Goal: Navigation & Orientation: Understand site structure

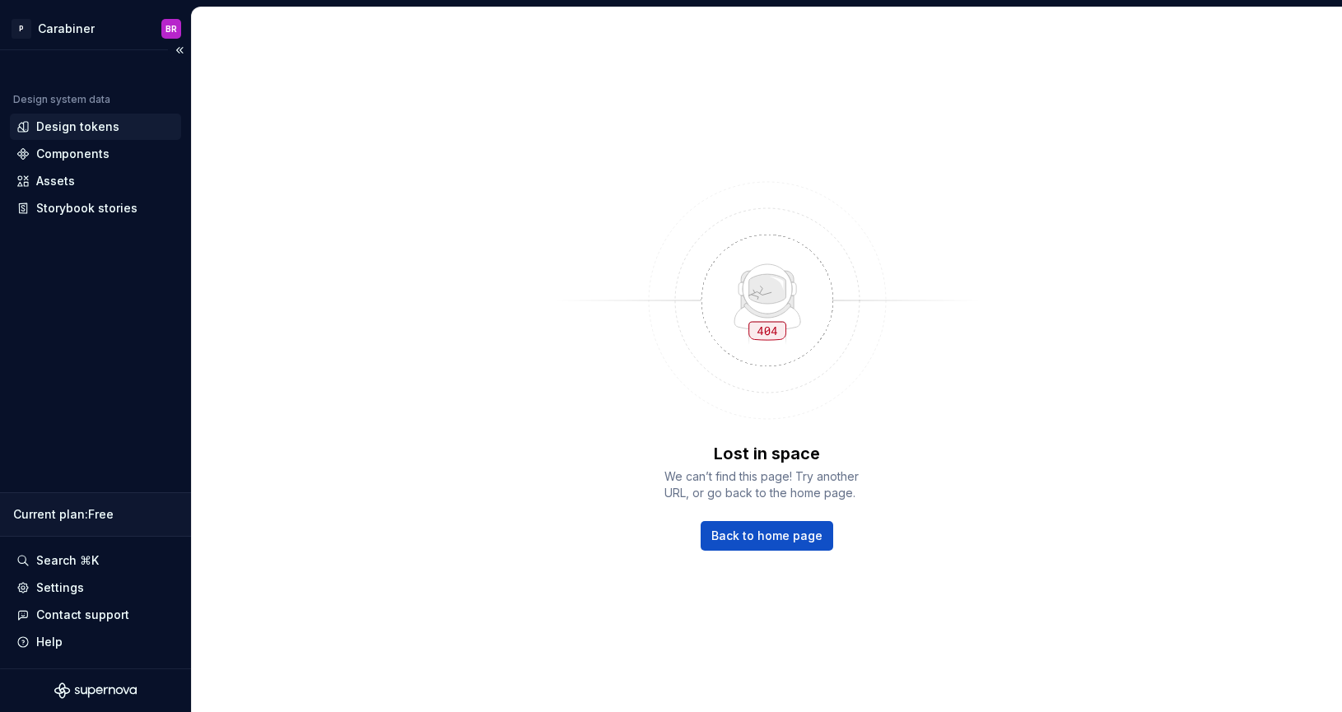
click at [100, 127] on div "Design tokens" at bounding box center [77, 127] width 83 height 16
click at [96, 133] on div "Design tokens" at bounding box center [77, 127] width 83 height 16
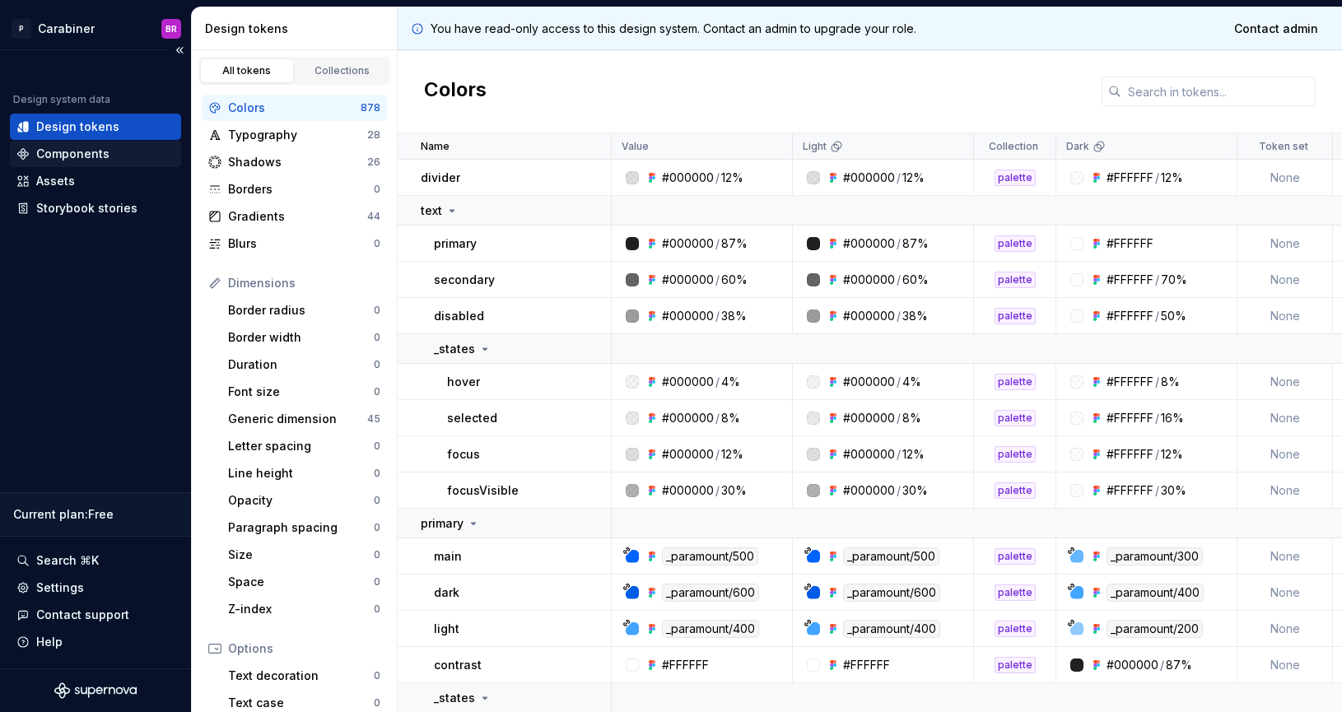
click at [86, 156] on div "Components" at bounding box center [72, 154] width 73 height 16
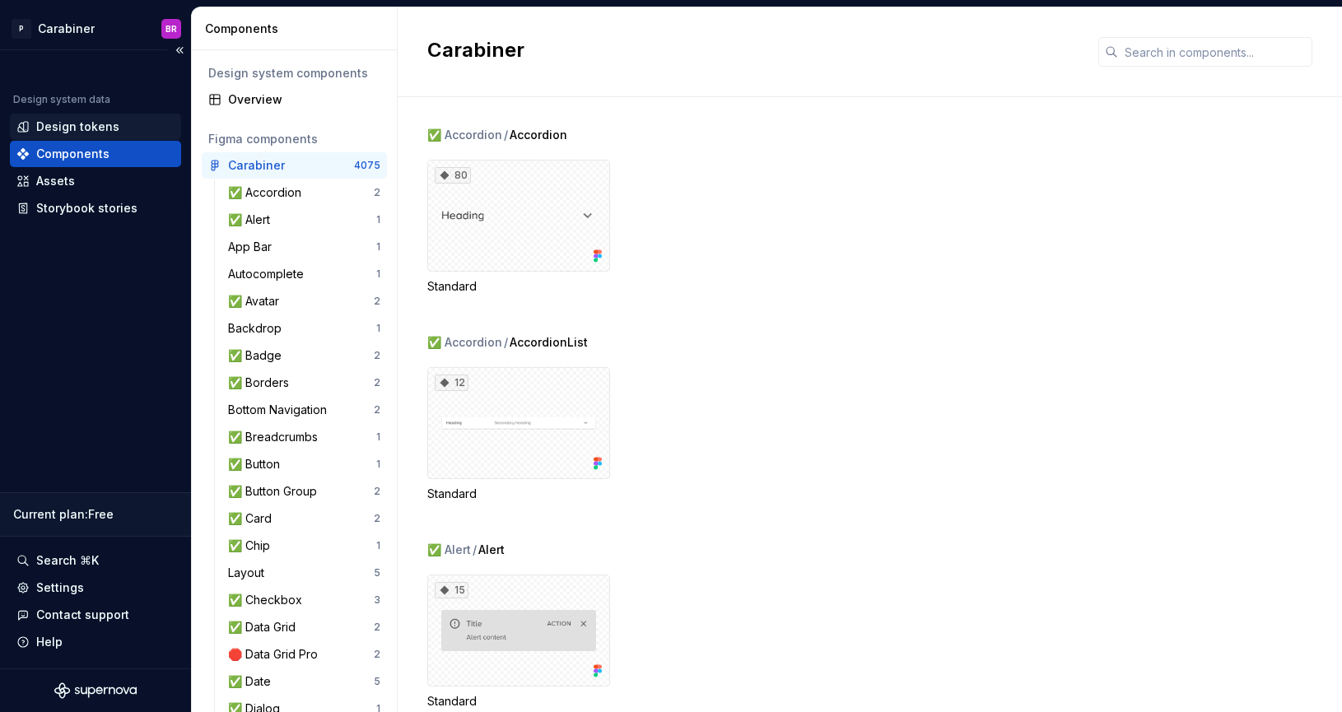
click at [83, 130] on div "Design tokens" at bounding box center [77, 127] width 83 height 16
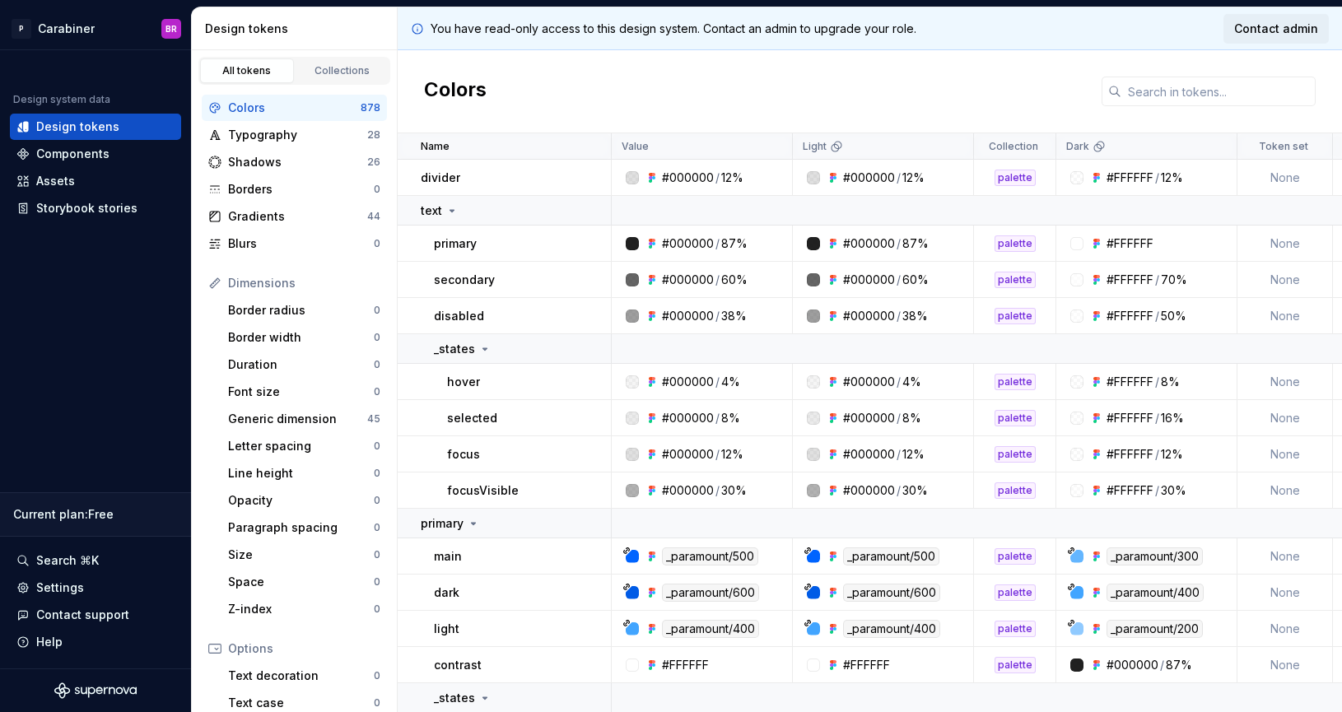
click at [1264, 27] on span "Contact admin" at bounding box center [1276, 29] width 84 height 16
drag, startPoint x: 934, startPoint y: 34, endPoint x: 817, endPoint y: 33, distance: 117.7
click at [817, 33] on div "You have read-only access to this design system. Contact an admin to upgrade yo…" at bounding box center [870, 28] width 944 height 43
copy p "upgrade your role."
click at [72, 151] on div "Components" at bounding box center [72, 154] width 73 height 16
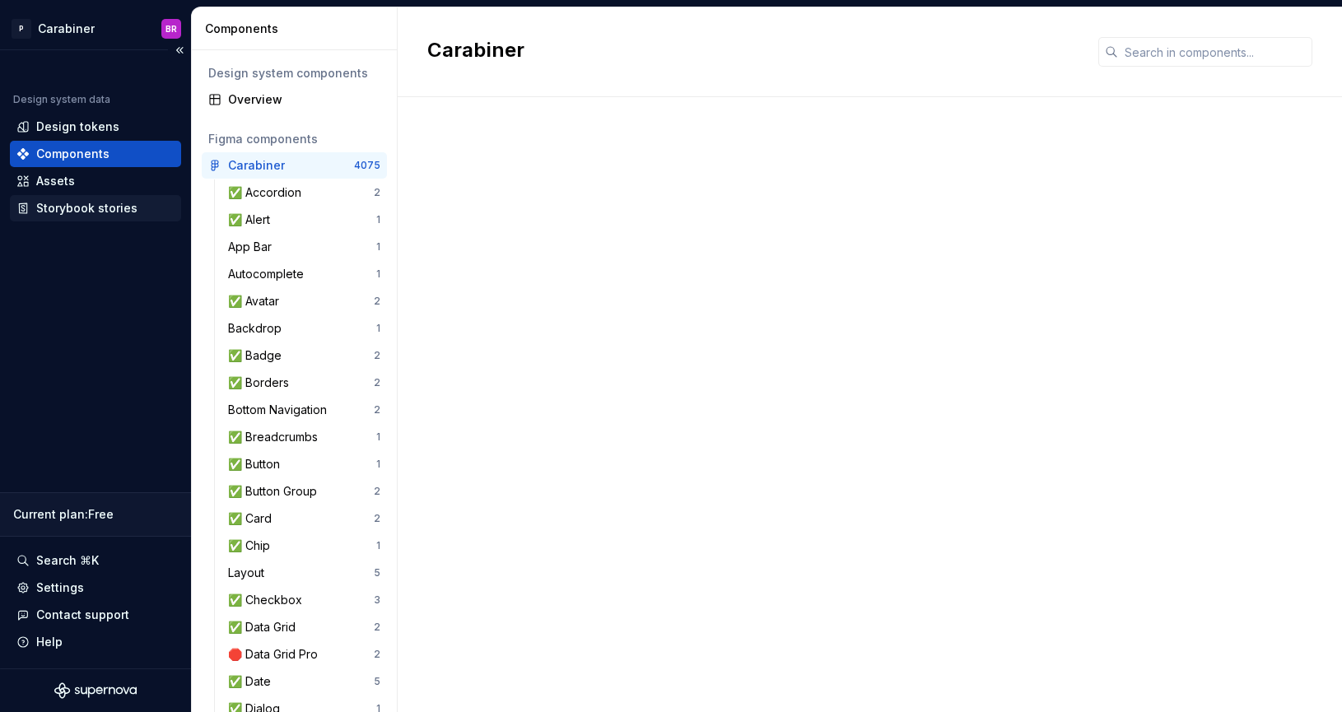
click at [61, 212] on div "Storybook stories" at bounding box center [86, 208] width 101 height 16
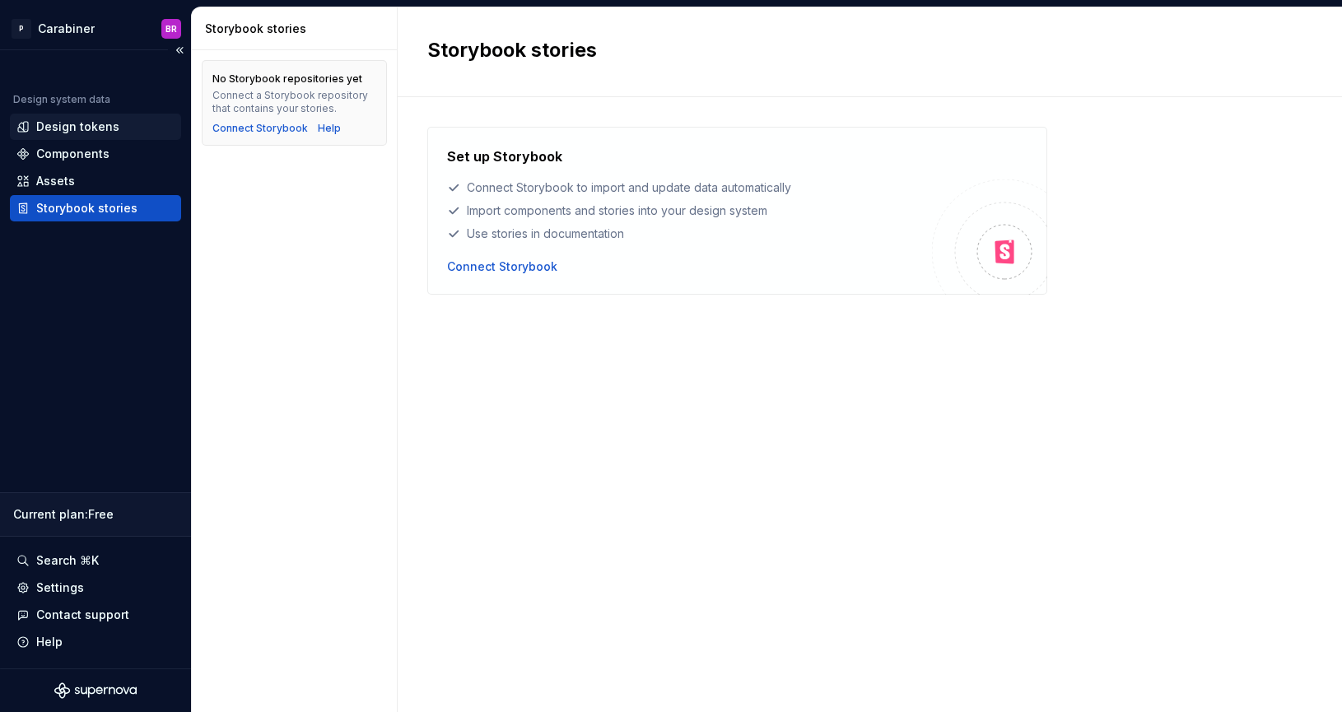
click at [65, 127] on div "Design tokens" at bounding box center [77, 127] width 83 height 16
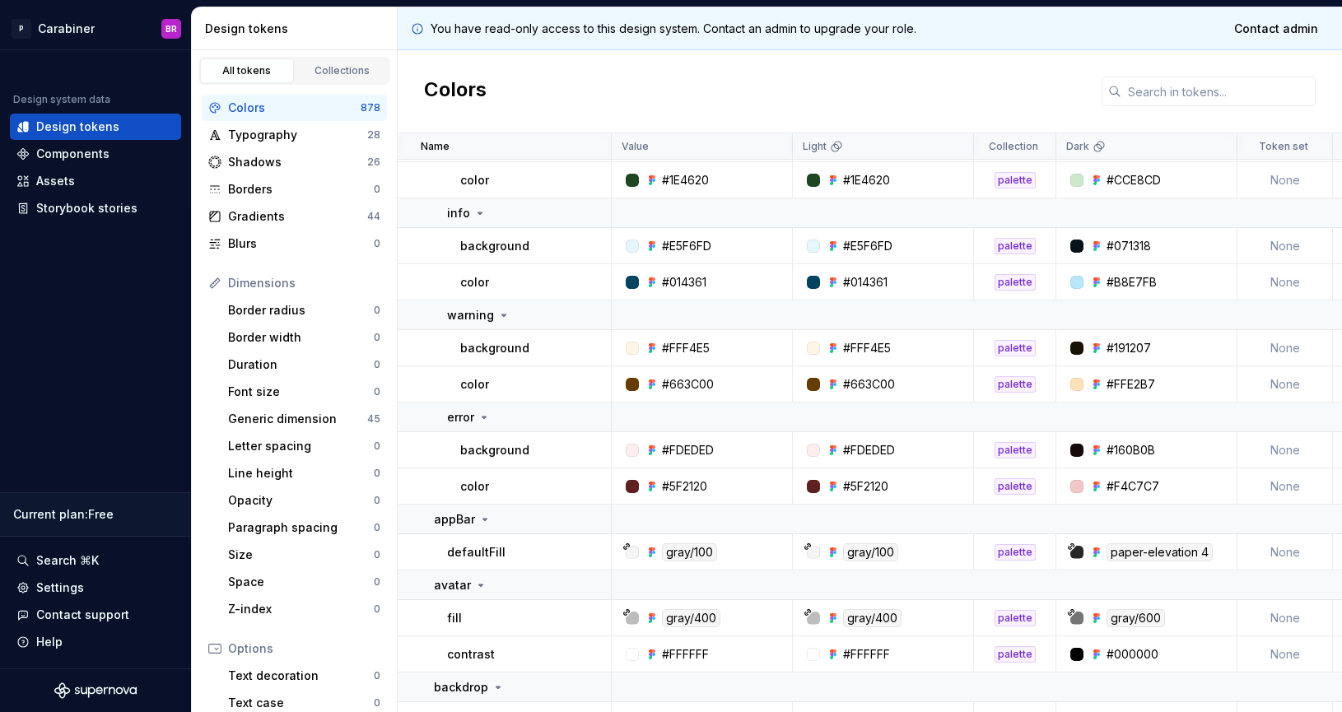
scroll to position [7495, 0]
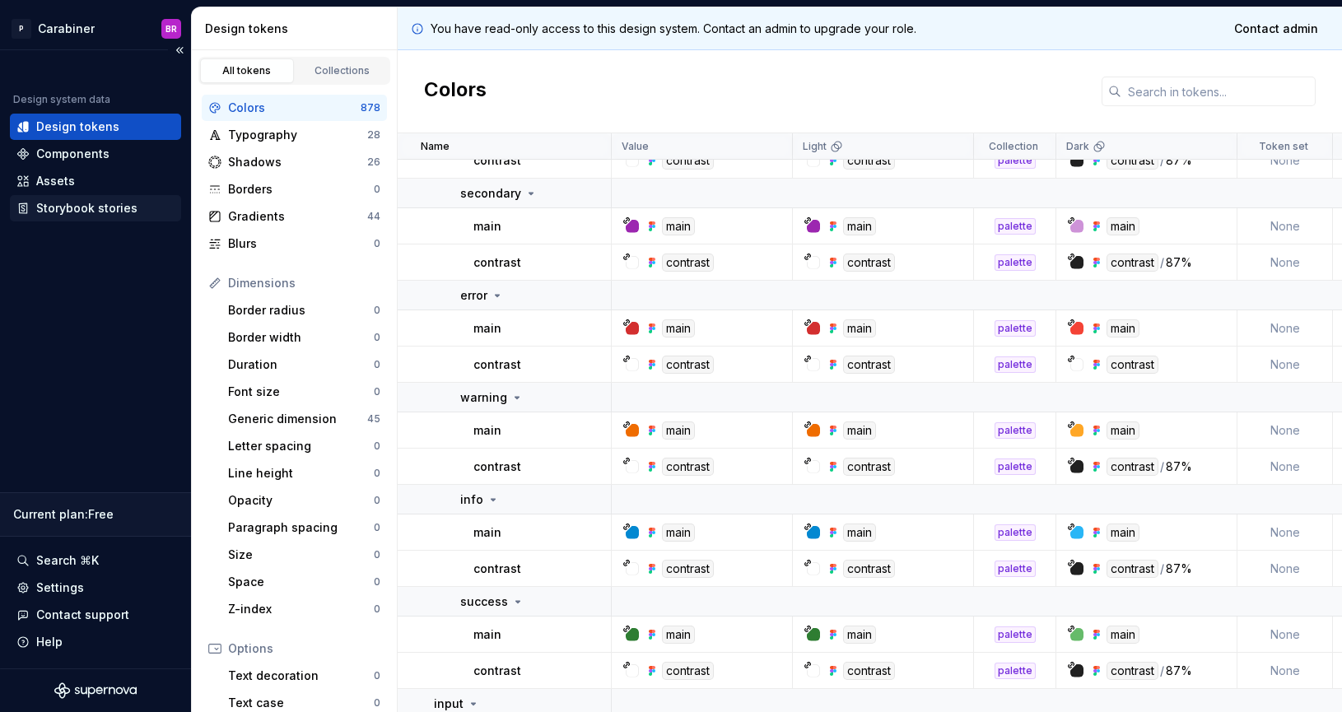
click at [84, 209] on div "Storybook stories" at bounding box center [86, 208] width 101 height 16
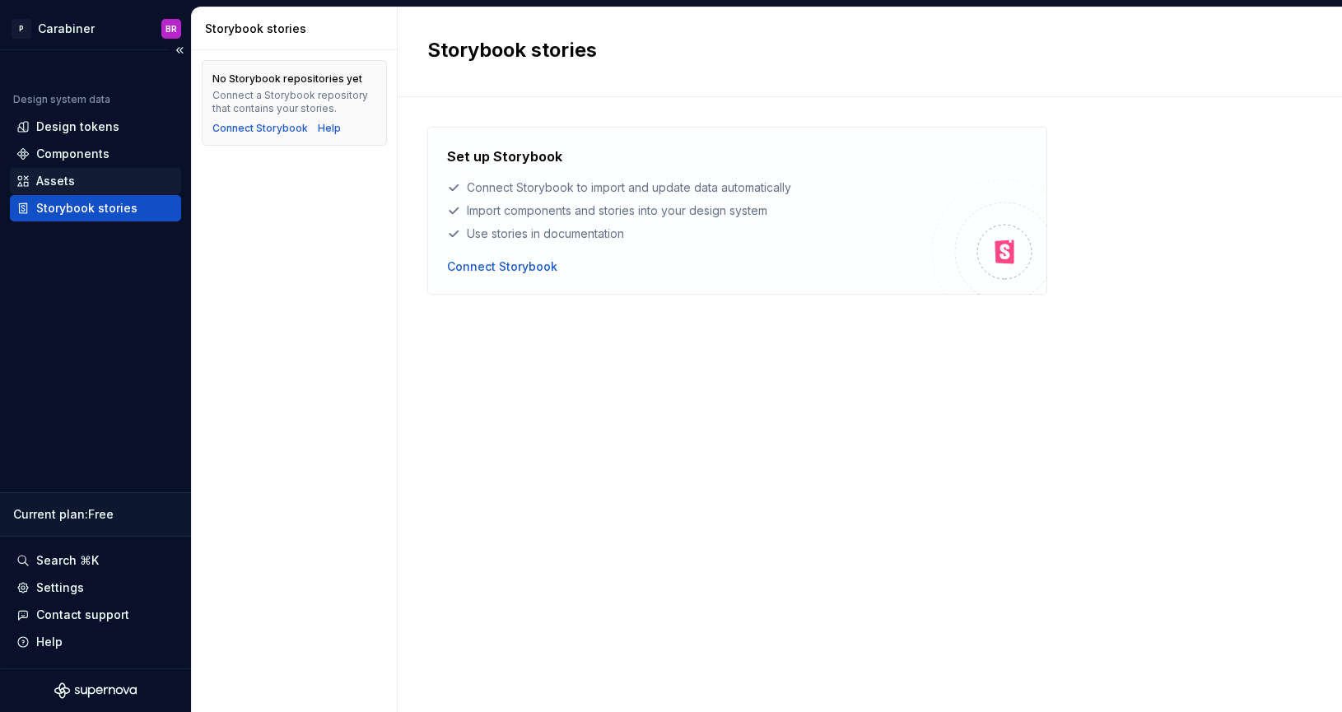
click at [58, 185] on div "Assets" at bounding box center [55, 181] width 39 height 16
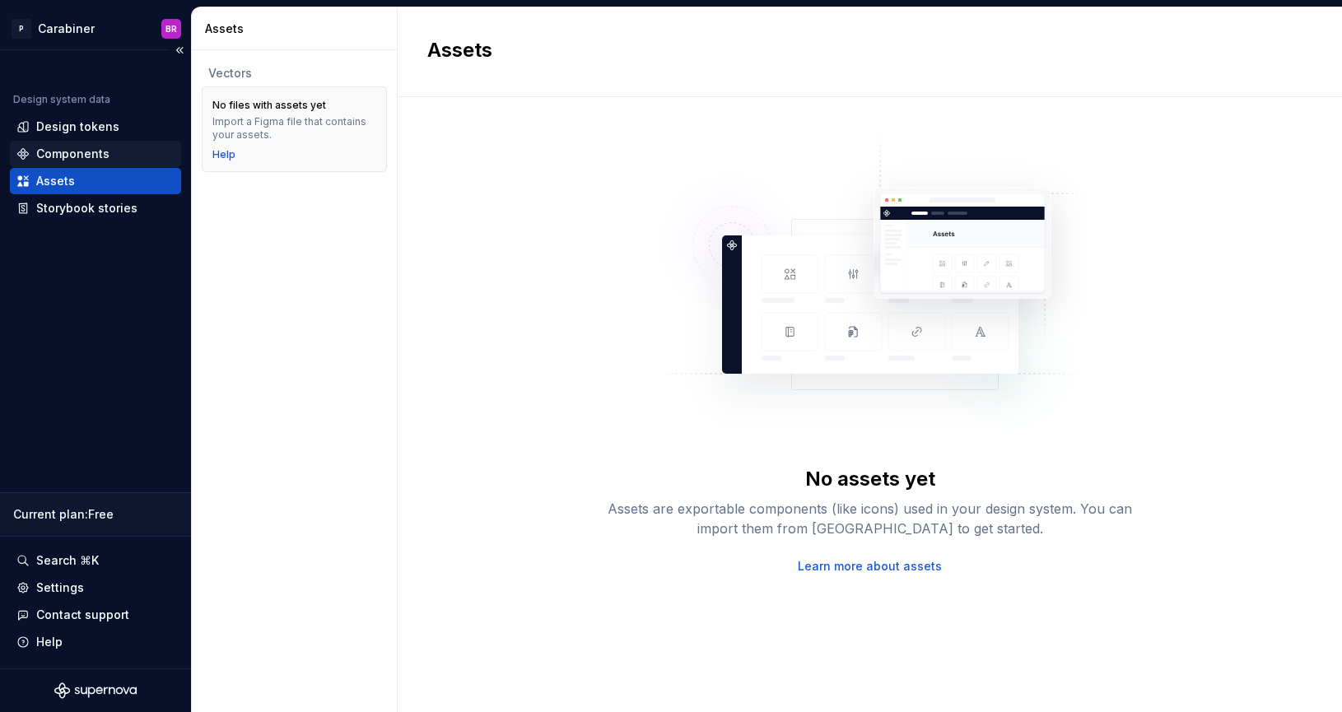
click at [86, 150] on div "Components" at bounding box center [72, 154] width 73 height 16
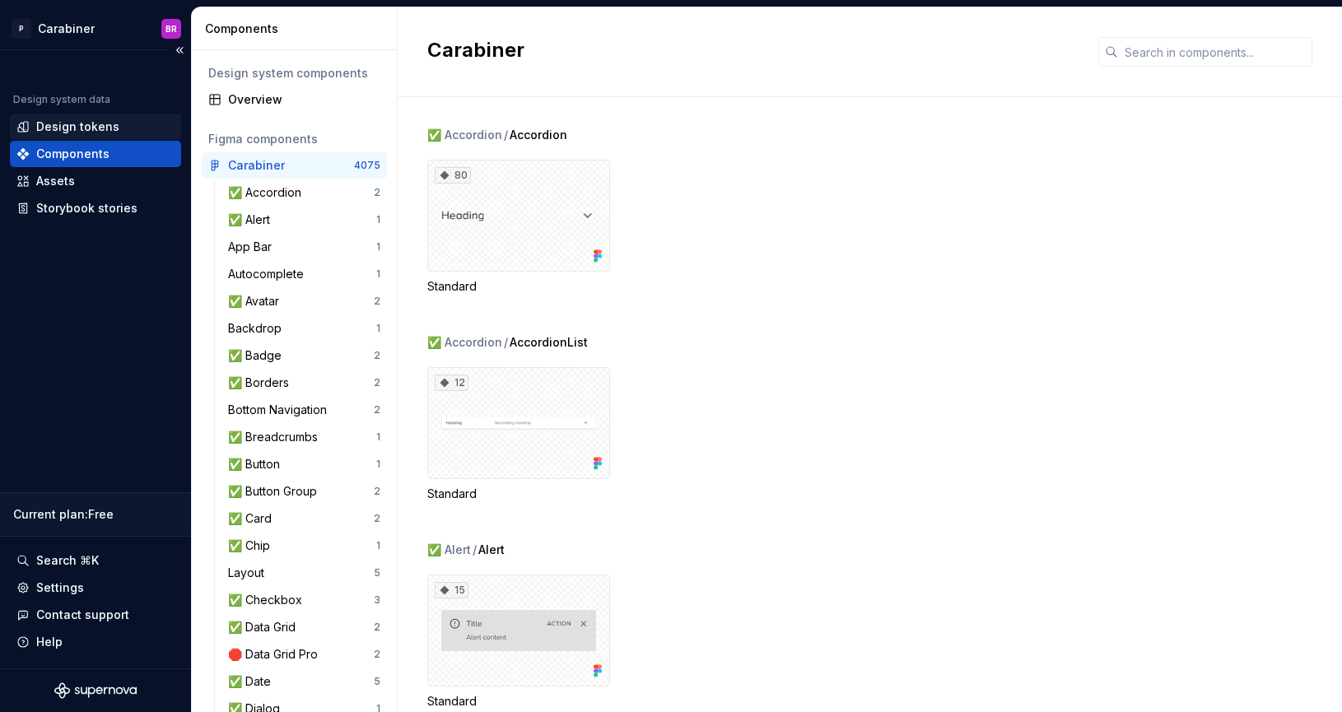
click at [87, 133] on div "Design tokens" at bounding box center [77, 127] width 83 height 16
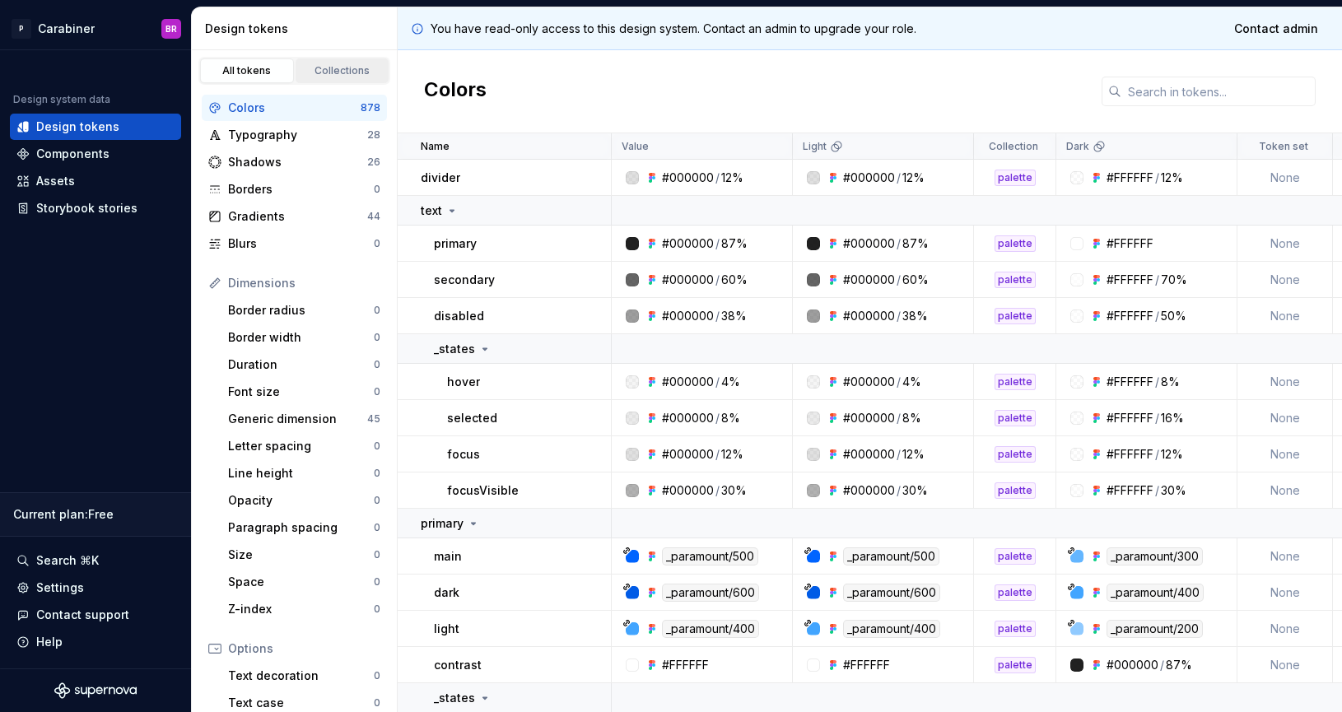
click at [340, 72] on div "Collections" at bounding box center [342, 70] width 82 height 13
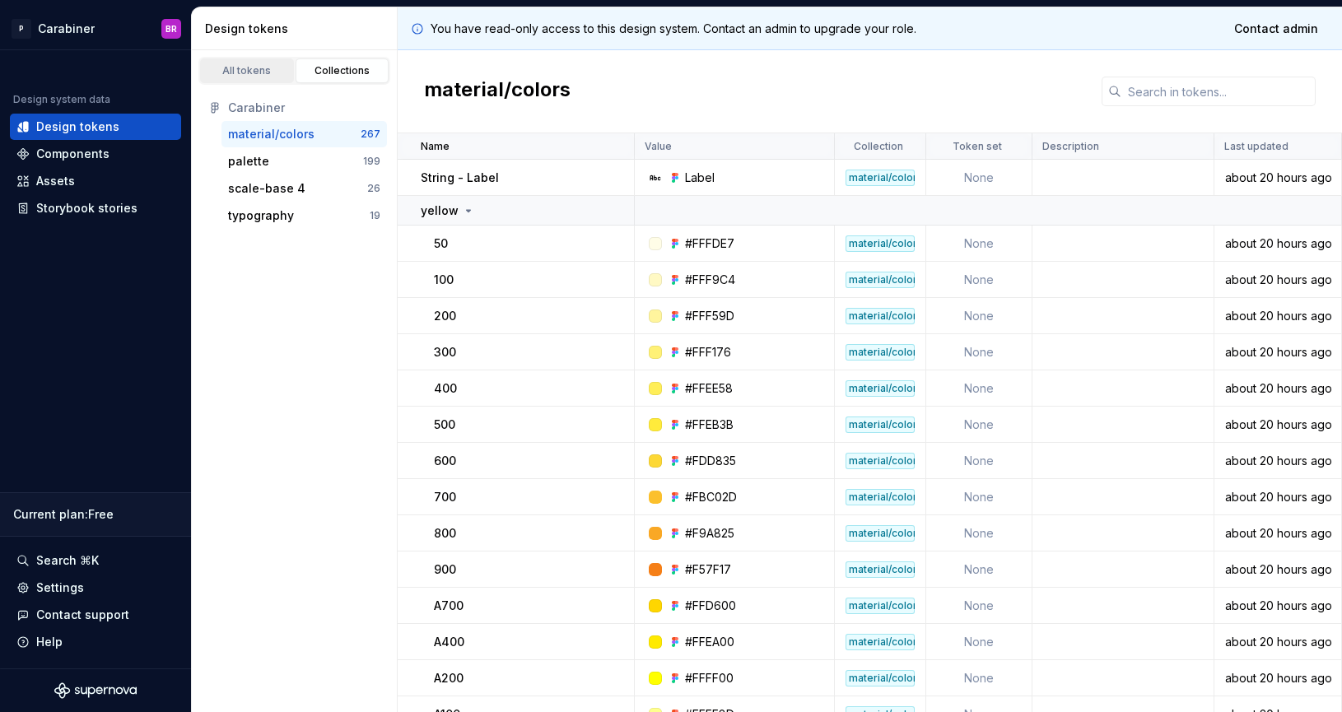
click at [241, 63] on link "All tokens" at bounding box center [247, 70] width 94 height 25
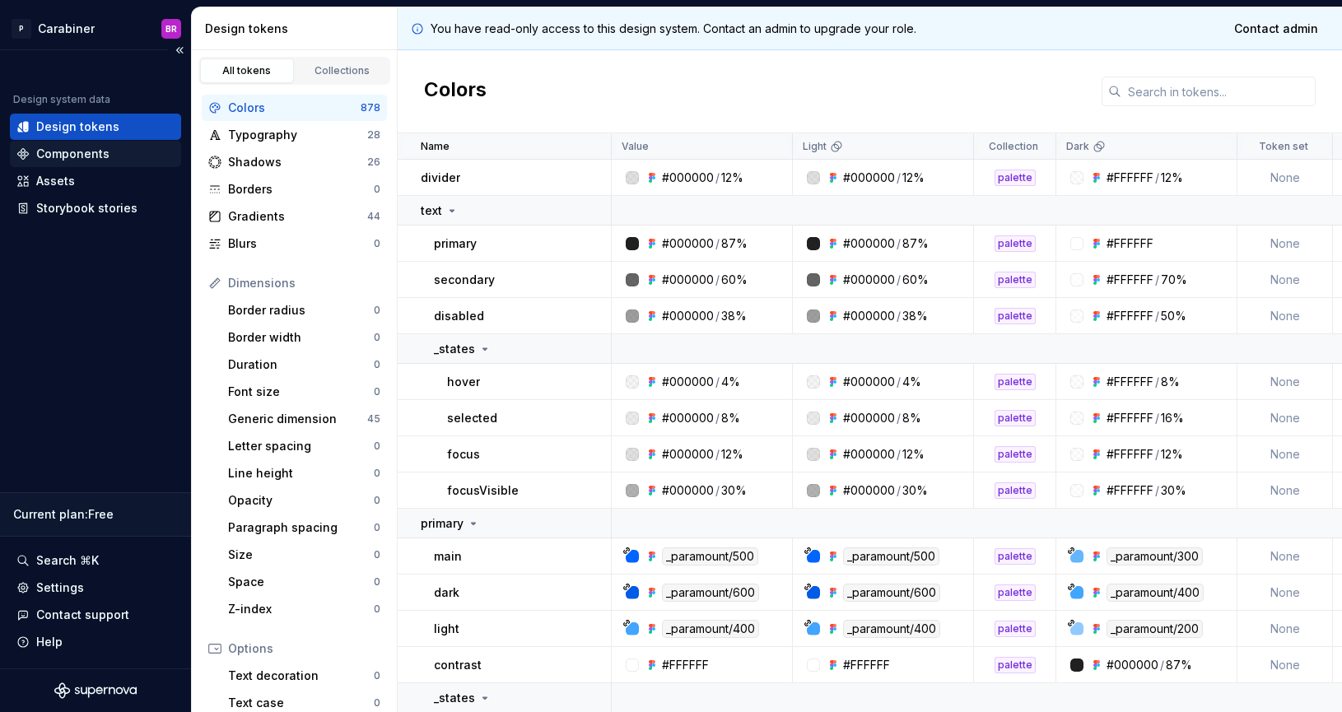
click at [73, 160] on div "Components" at bounding box center [72, 154] width 73 height 16
